Goal: Information Seeking & Learning: Learn about a topic

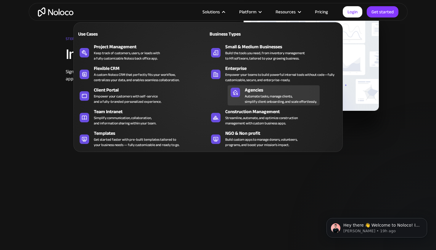
click at [251, 96] on div "Automate tasks, manage clients, simplify client onboarding, and scale effortles…" at bounding box center [281, 99] width 72 height 11
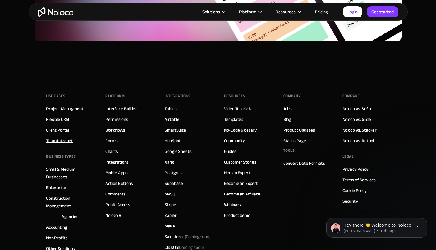
scroll to position [2841, 0]
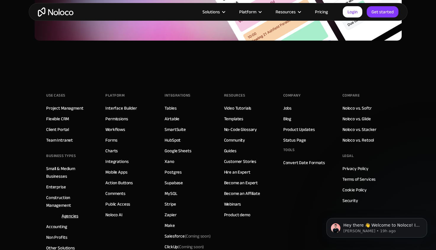
click at [75, 212] on link "Agencies" at bounding box center [70, 216] width 17 height 8
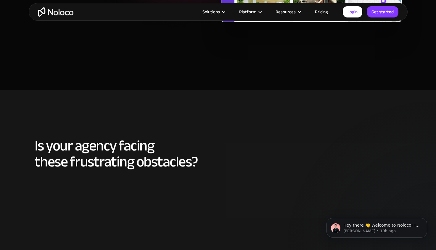
scroll to position [167, 0]
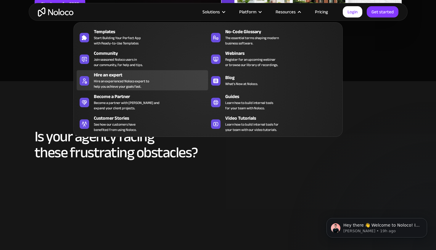
click at [161, 72] on div "Hire an expert" at bounding box center [152, 74] width 117 height 7
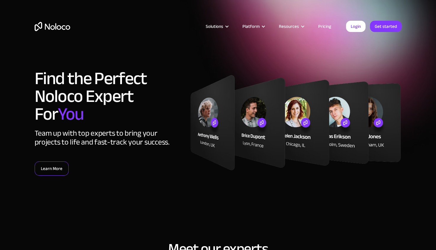
click at [62, 163] on link "Learn More" at bounding box center [52, 168] width 34 height 14
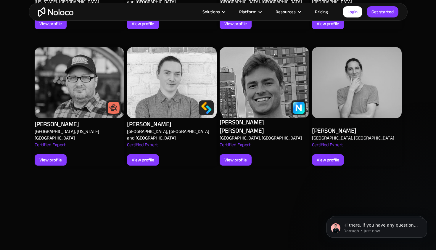
scroll to position [819, 0]
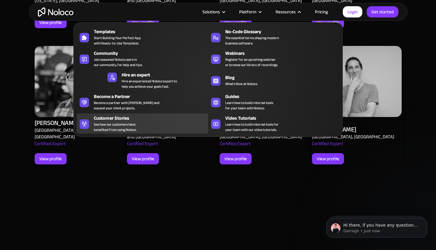
click at [134, 124] on span "See how our customers have benefited from using Noloco." at bounding box center [115, 127] width 43 height 11
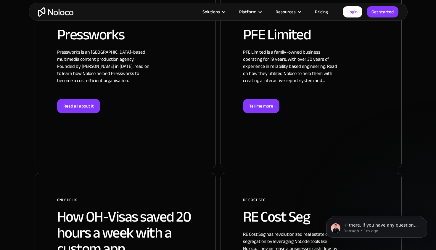
scroll to position [1075, 0]
